Goal: Transaction & Acquisition: Purchase product/service

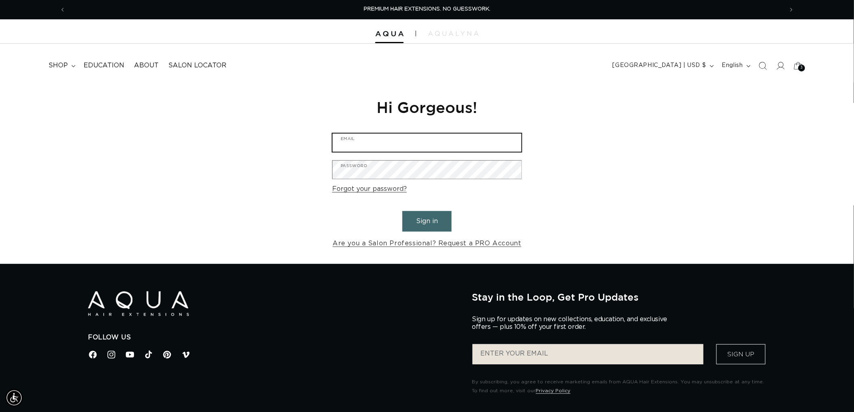
type input "graphics@pabeauty.com"
click at [420, 224] on button "Sign in" at bounding box center [426, 221] width 49 height 21
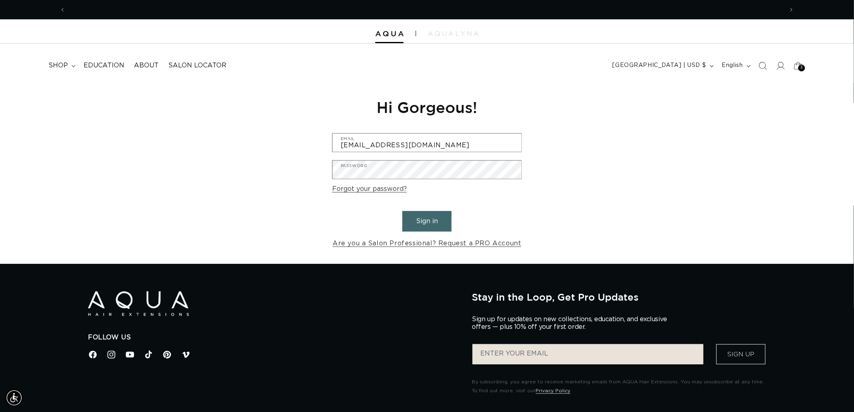
scroll to position [0, 717]
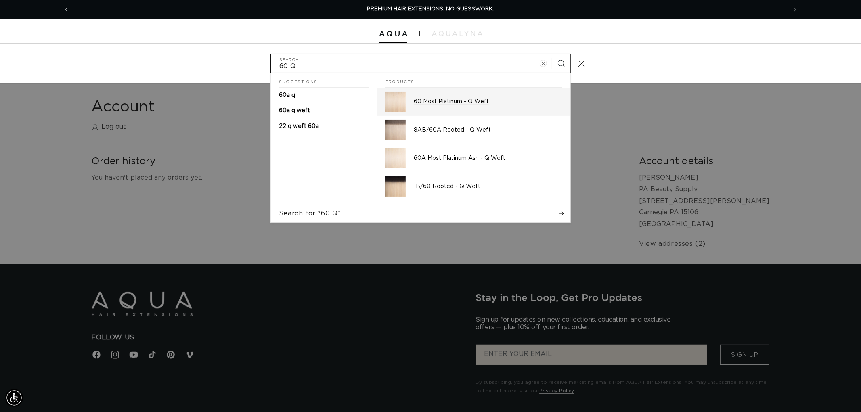
type input "60 Q"
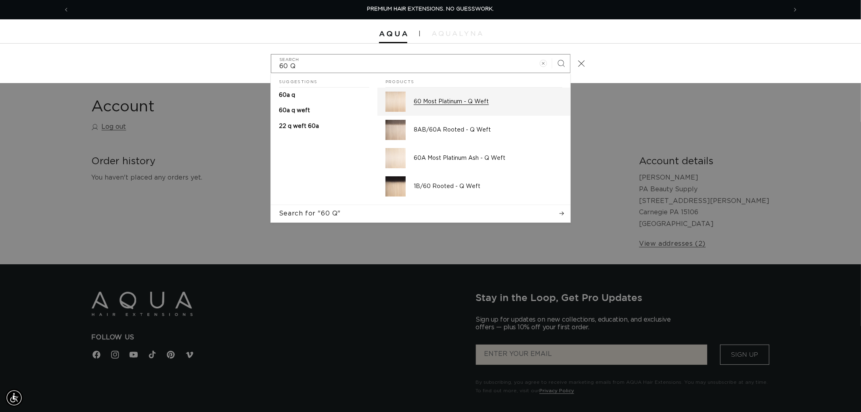
click at [475, 103] on p "60 Most Platinum - Q Weft" at bounding box center [488, 101] width 149 height 7
